Goal: Transaction & Acquisition: Purchase product/service

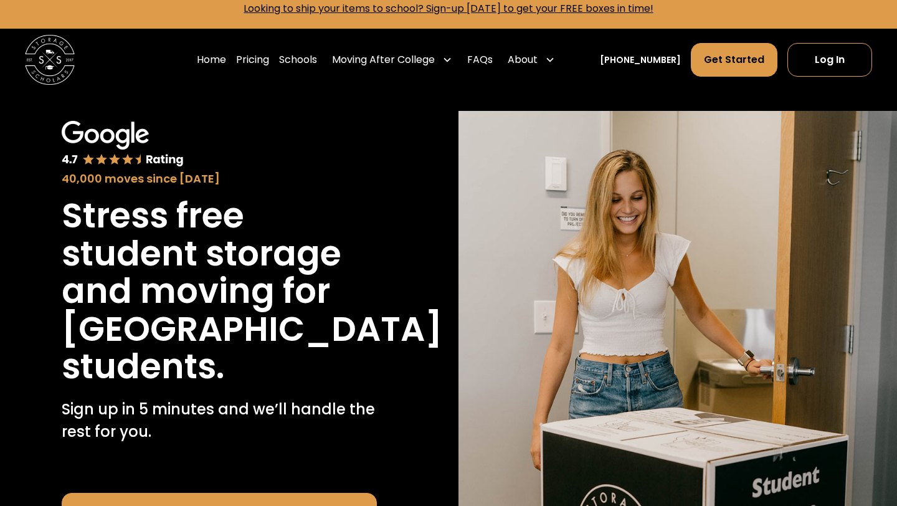
scroll to position [13, 0]
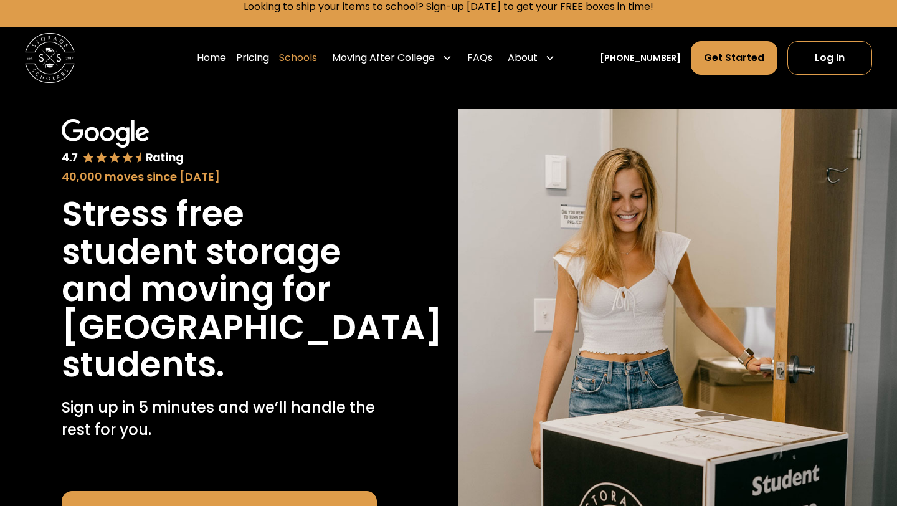
click at [309, 55] on link "Schools" at bounding box center [298, 57] width 38 height 35
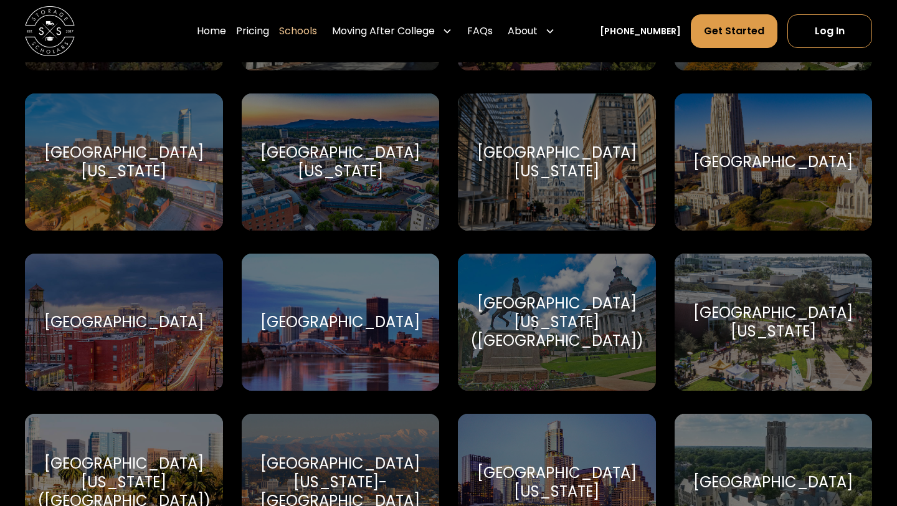
scroll to position [6764, 0]
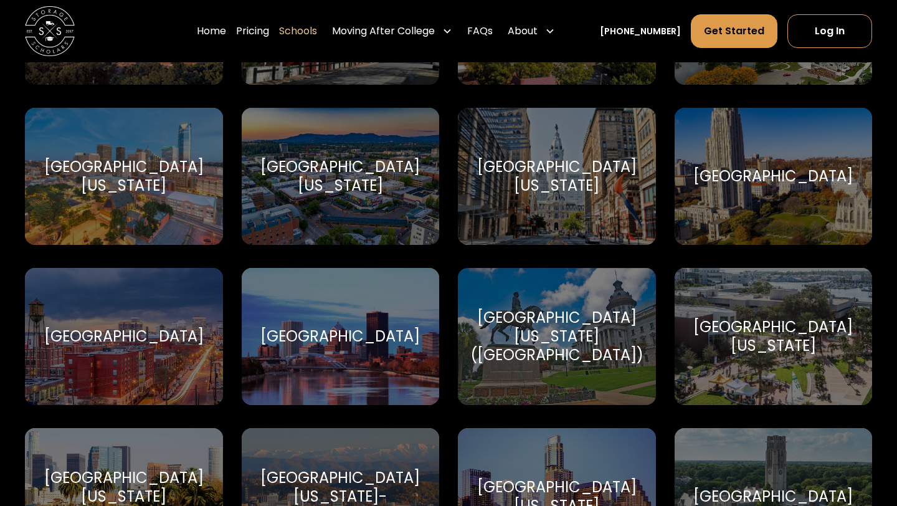
click at [396, 327] on div "[GEOGRAPHIC_DATA]" at bounding box center [339, 336] width 159 height 19
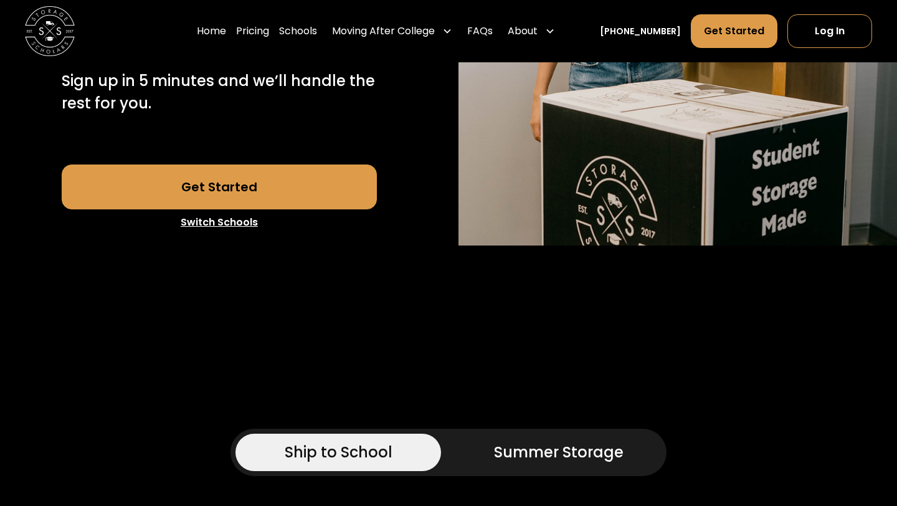
scroll to position [329, 0]
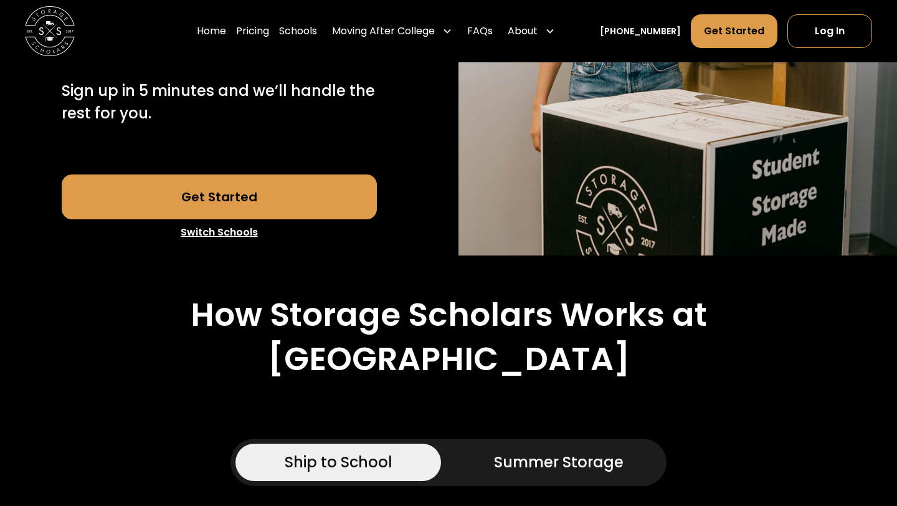
click at [332, 219] on link "Get Started" at bounding box center [220, 196] width 316 height 45
